Goal: Find specific page/section

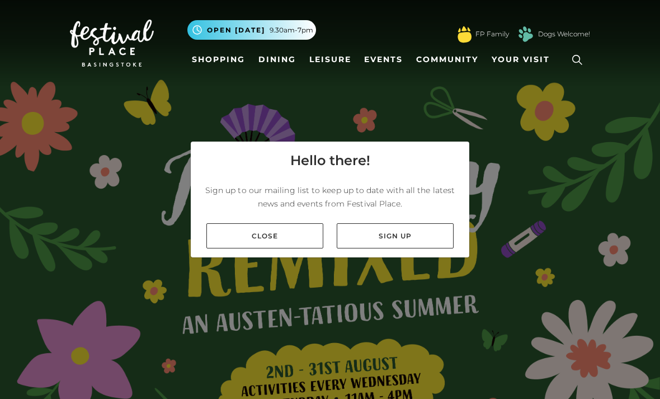
click at [285, 61] on link "Dining" at bounding box center [277, 59] width 46 height 21
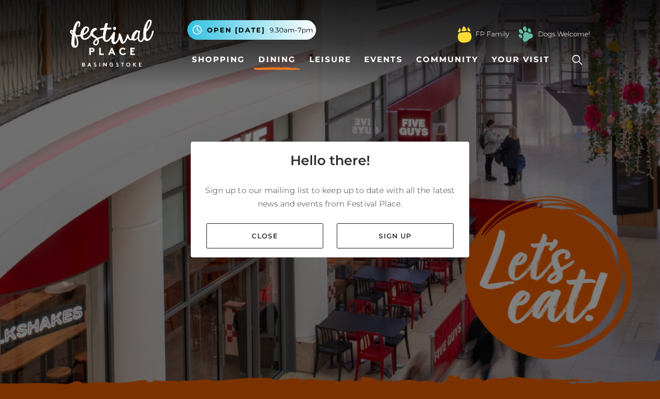
click at [296, 236] on div "Close Sign up" at bounding box center [330, 235] width 279 height 43
click at [309, 244] on link "Close" at bounding box center [264, 235] width 117 height 25
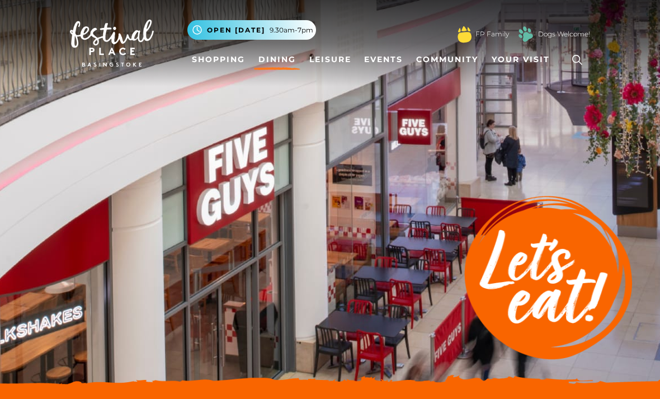
click at [232, 63] on link "Shopping" at bounding box center [218, 59] width 62 height 21
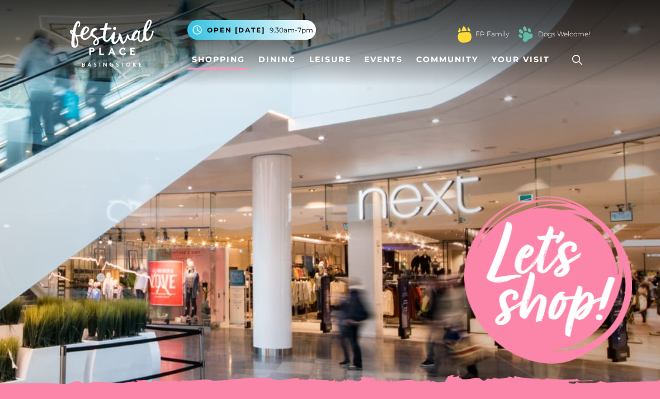
click at [579, 64] on icon at bounding box center [577, 59] width 17 height 17
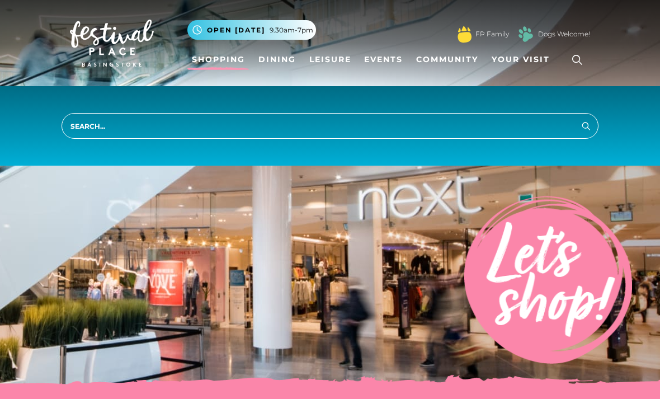
click at [97, 127] on input "search" at bounding box center [330, 126] width 537 height 26
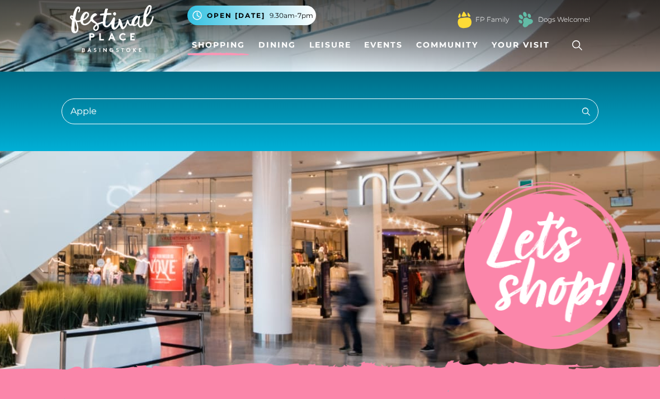
click at [126, 103] on input "Apple" at bounding box center [330, 111] width 537 height 26
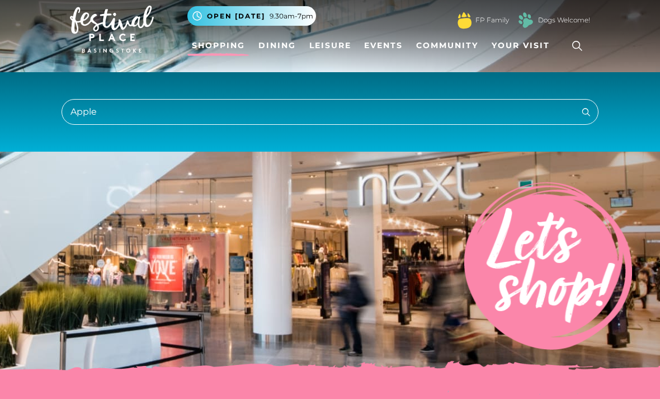
type input "Apple"
click at [586, 111] on button "Search" at bounding box center [585, 112] width 13 height 14
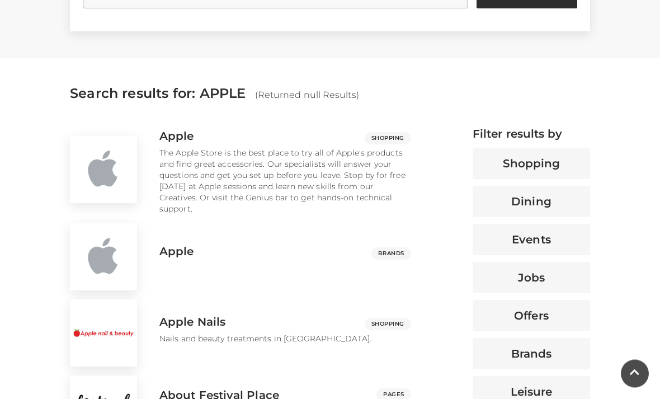
scroll to position [356, 0]
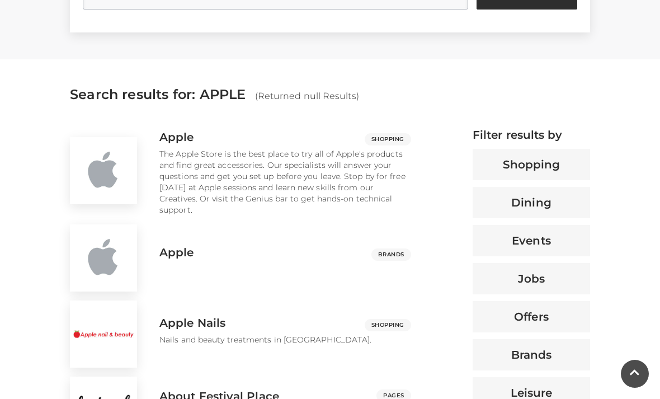
click at [124, 166] on img at bounding box center [103, 170] width 67 height 67
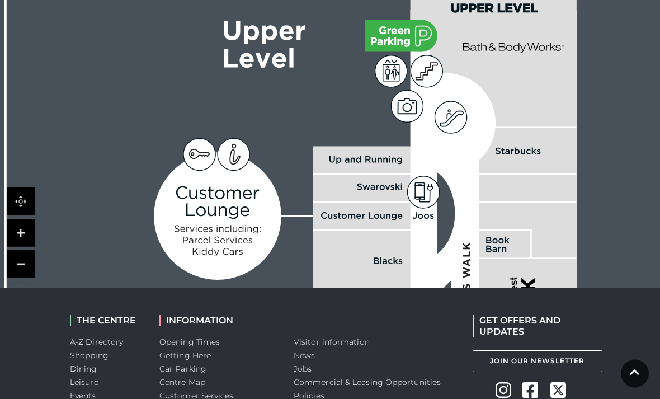
scroll to position [842, 0]
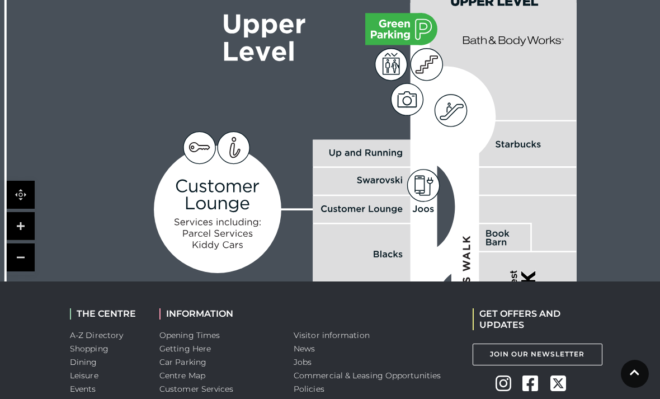
click at [193, 370] on link "Centre Map" at bounding box center [182, 375] width 46 height 10
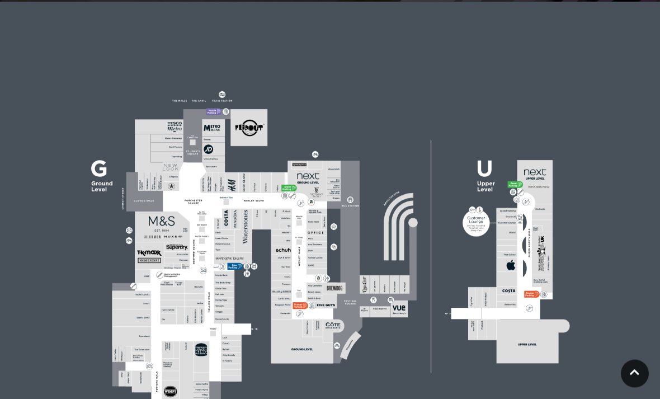
scroll to position [313, 0]
